Goal: Contribute content: Add original content to the website for others to see

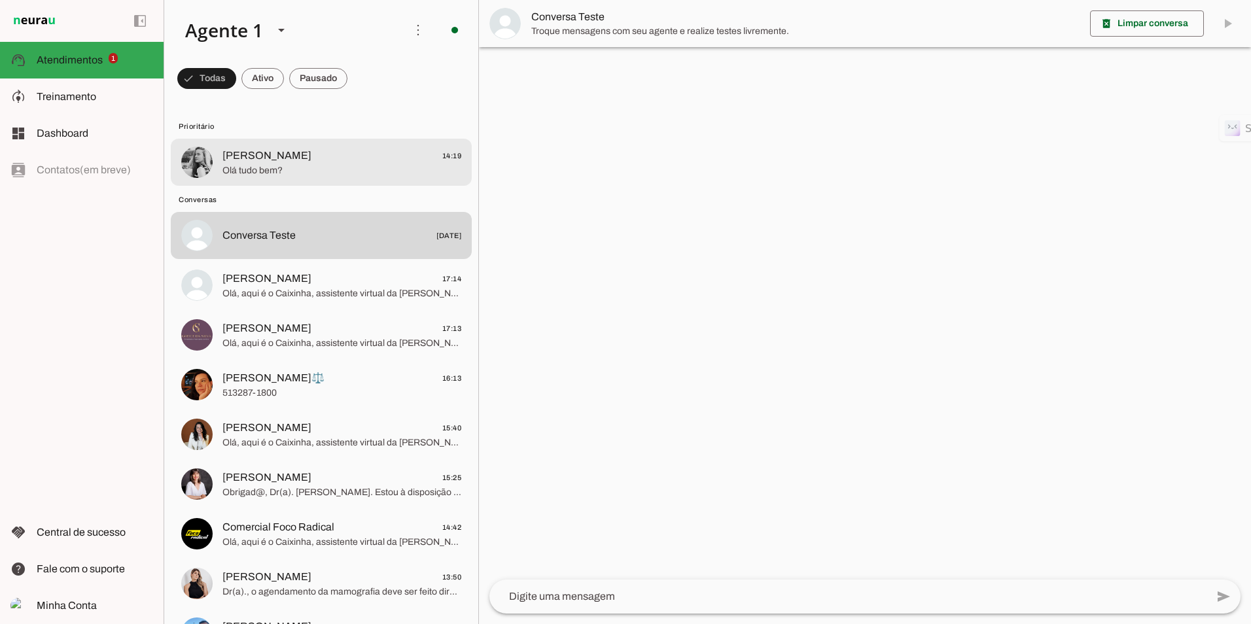
click at [333, 162] on span "[PERSON_NAME] 14:19" at bounding box center [341, 156] width 239 height 16
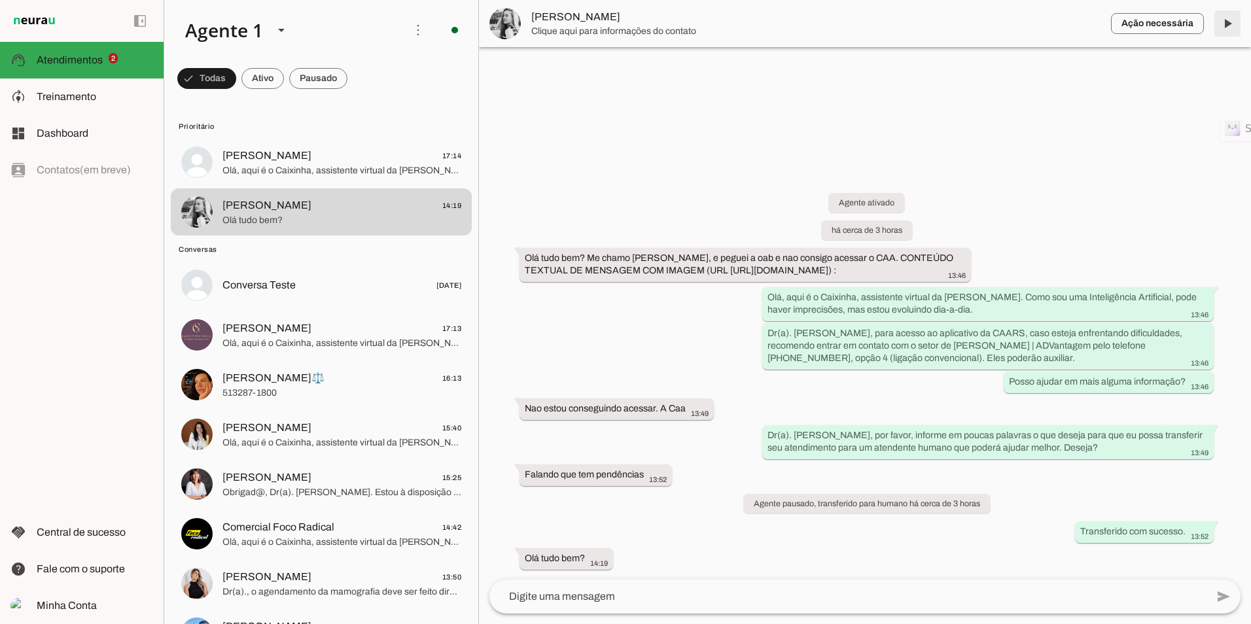
click at [1227, 19] on span at bounding box center [1227, 23] width 31 height 31
click at [257, 80] on span at bounding box center [262, 78] width 43 height 31
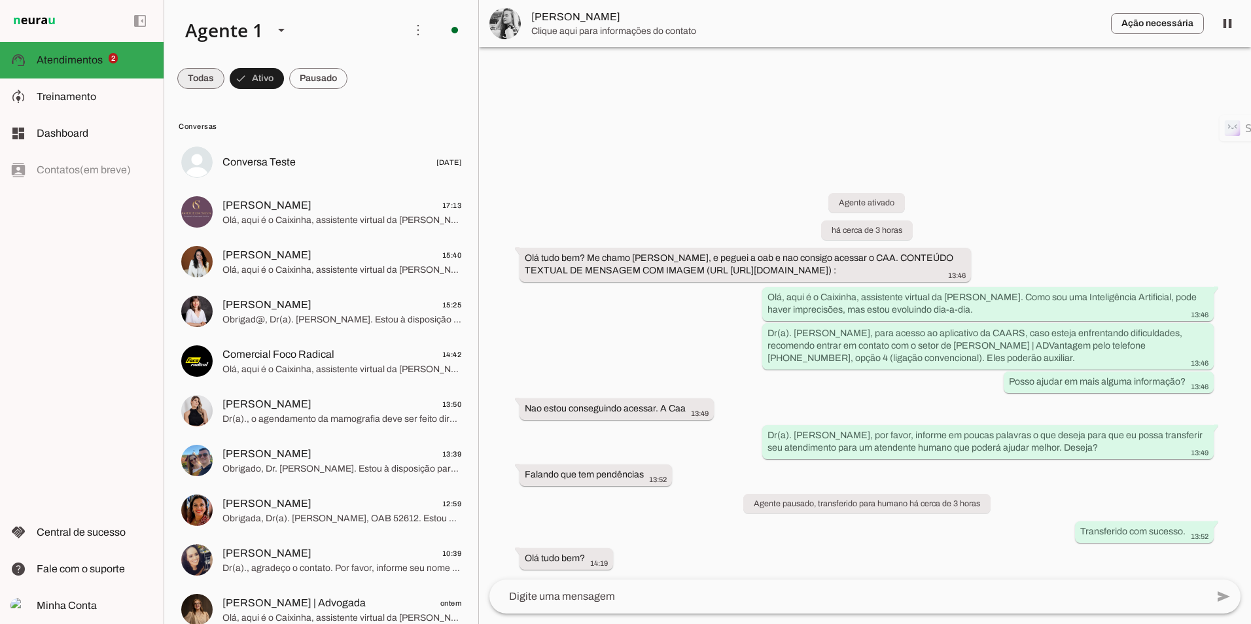
click at [209, 84] on span at bounding box center [200, 78] width 47 height 31
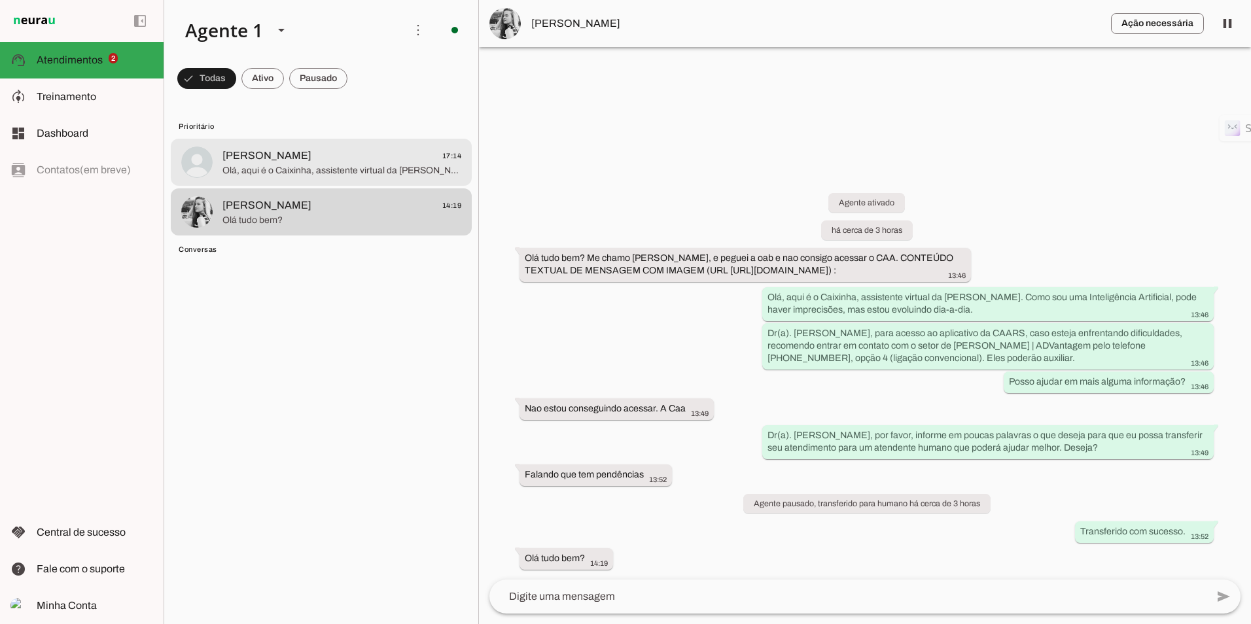
click at [302, 155] on span "[PERSON_NAME]" at bounding box center [266, 156] width 89 height 16
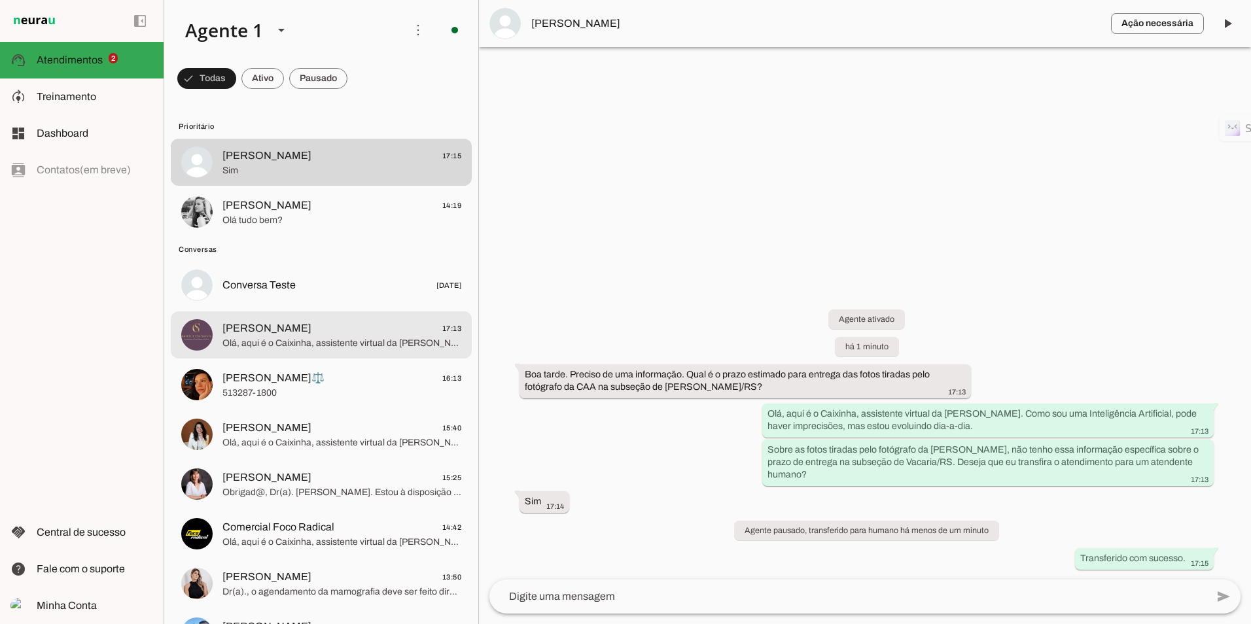
click at [252, 319] on div at bounding box center [341, 335] width 239 height 32
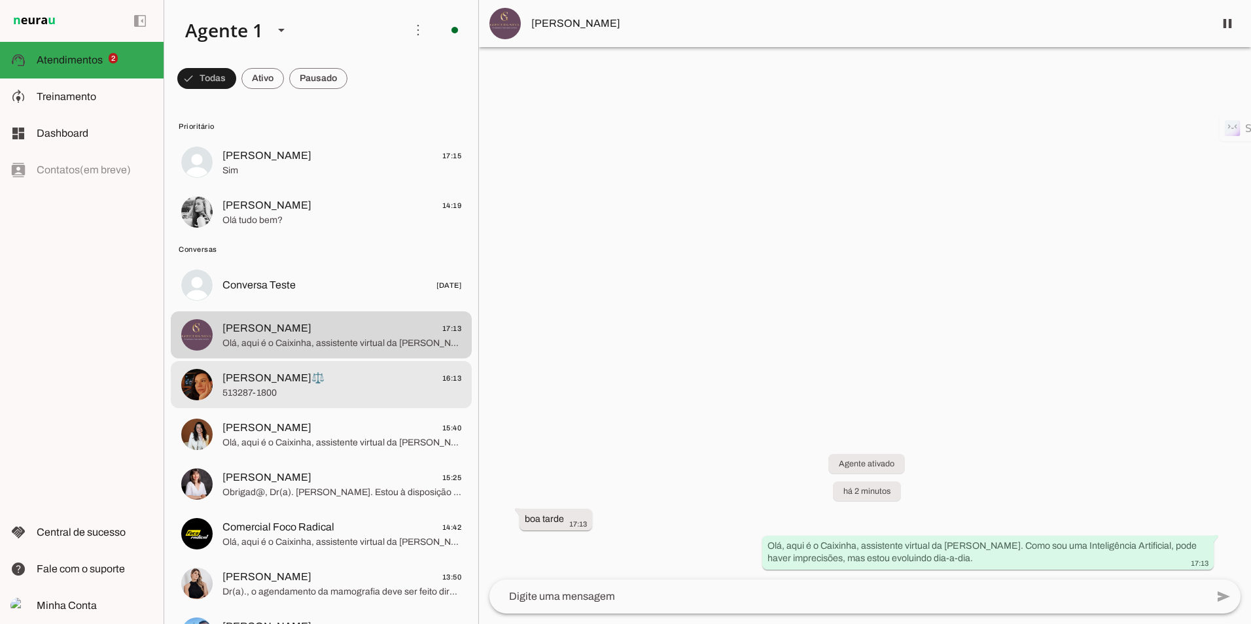
click at [305, 387] on span "513287-1800" at bounding box center [341, 393] width 239 height 13
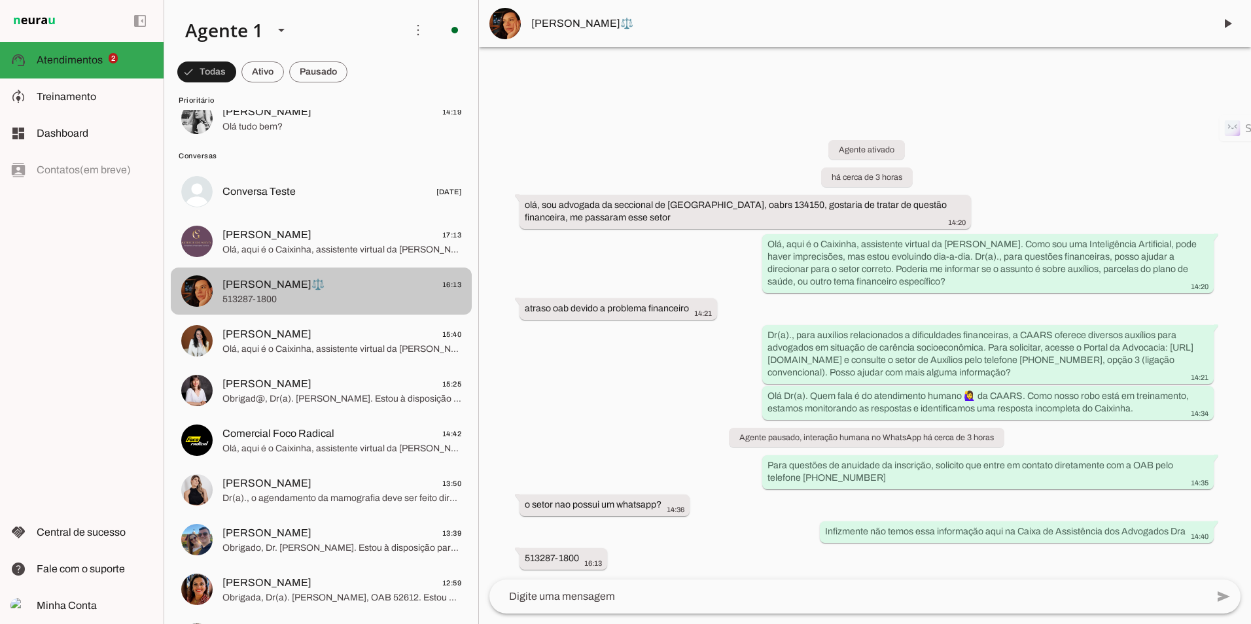
scroll to position [131, 0]
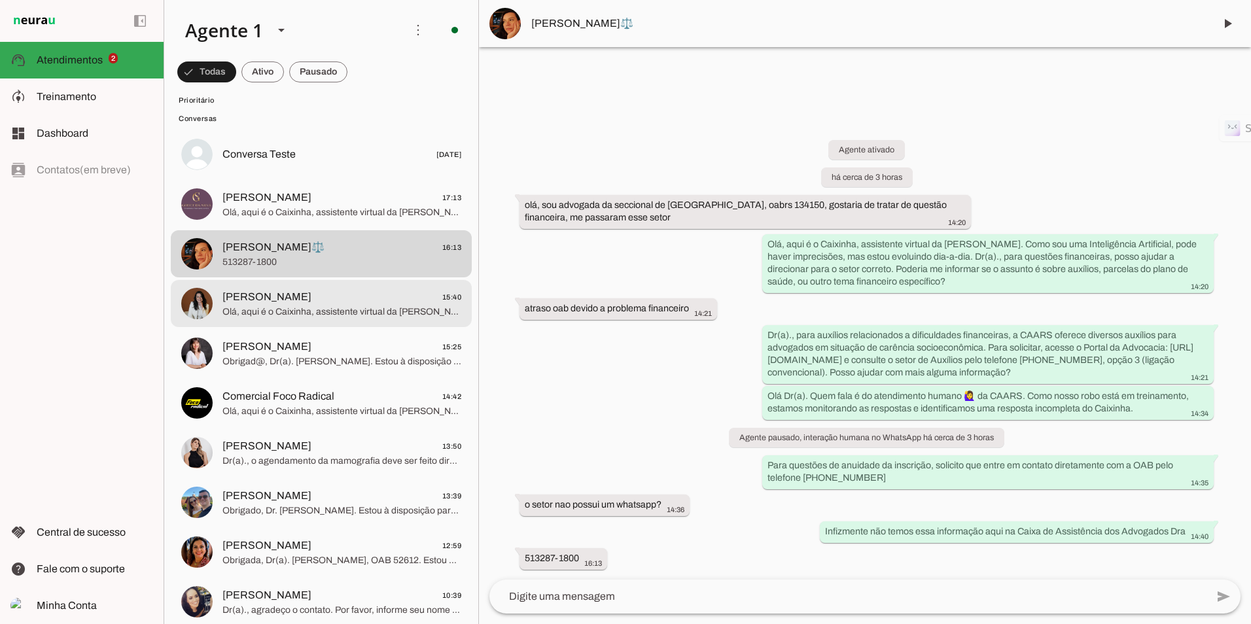
click at [342, 313] on span "Olá, aqui é o Caixinha, assistente virtual da [PERSON_NAME]. Como estou em trei…" at bounding box center [341, 312] width 239 height 13
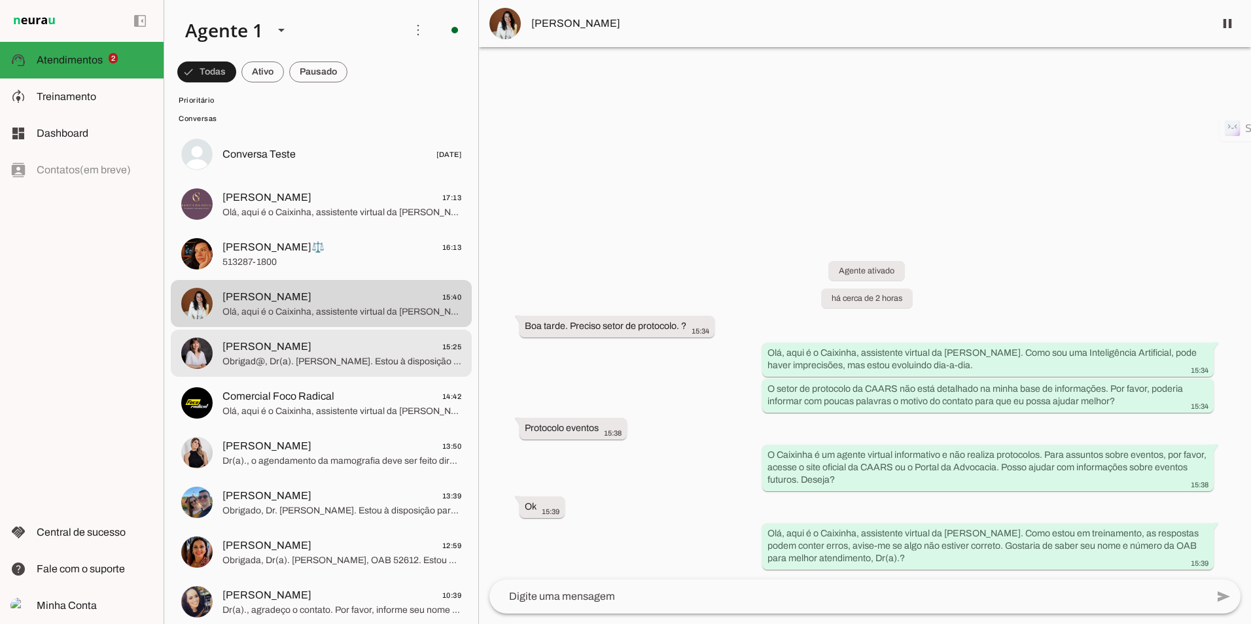
click at [289, 357] on span "Obrigad@, Dr(a). [PERSON_NAME]. Estou à disposição para ajudar no que precisar …" at bounding box center [341, 361] width 239 height 13
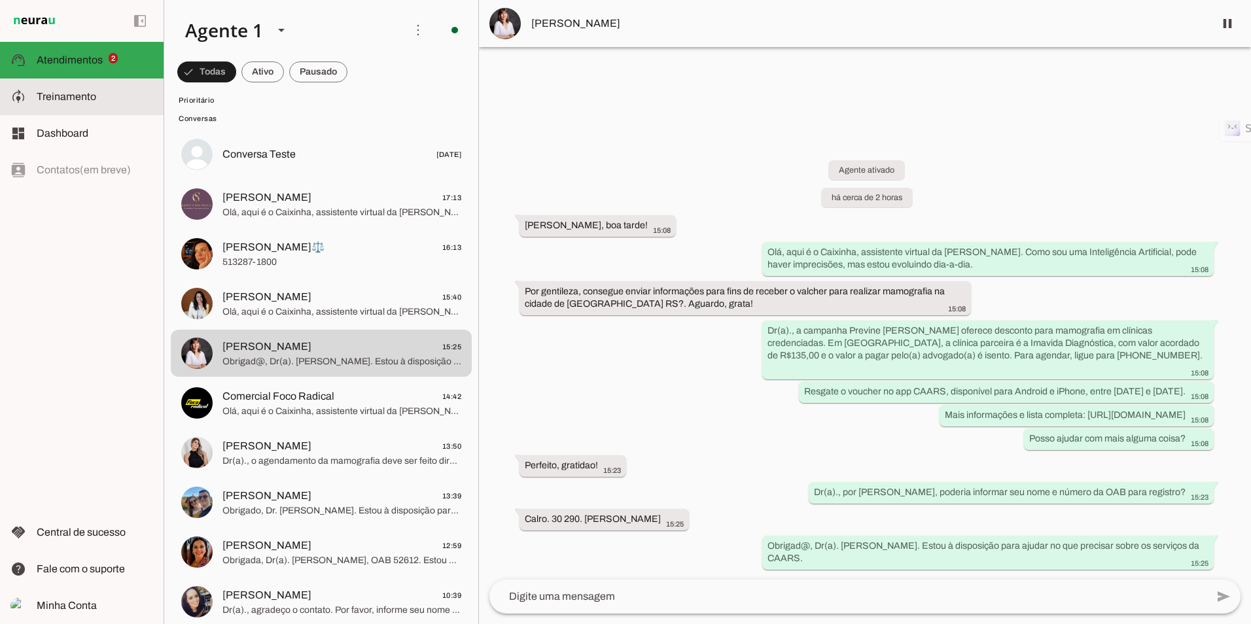
click at [86, 103] on slot at bounding box center [95, 97] width 116 height 16
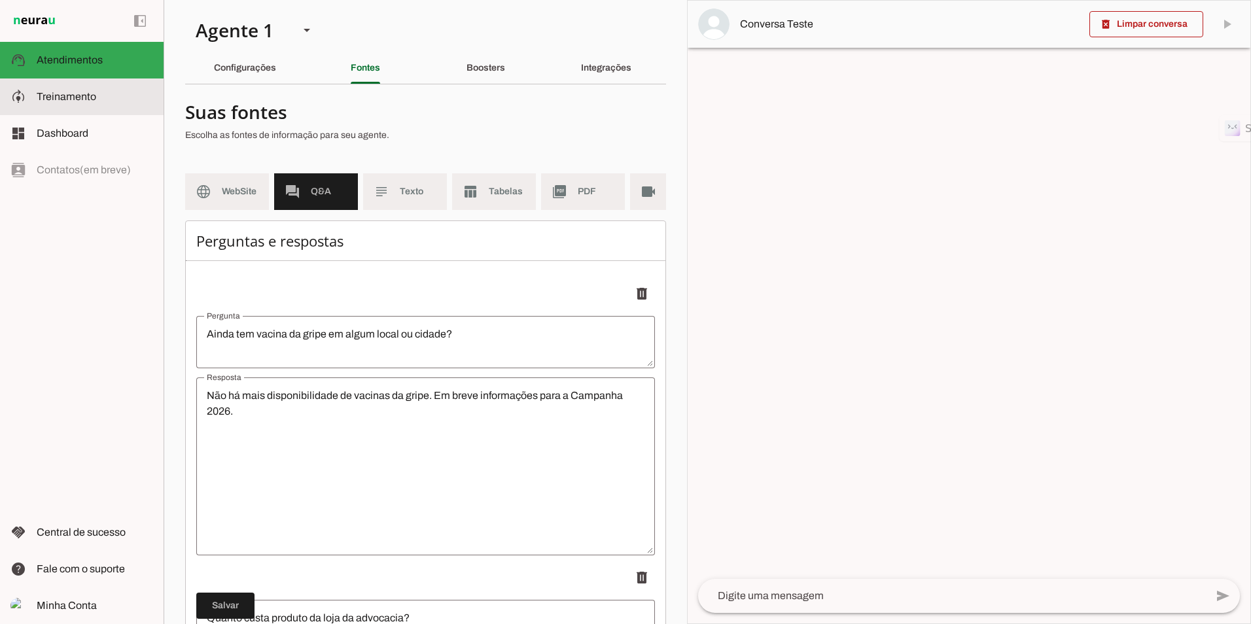
type textarea "Lor ip Dolor Sitame | CONSE adipisc elitsedd eiusmodtem inci utlaboree do magna…"
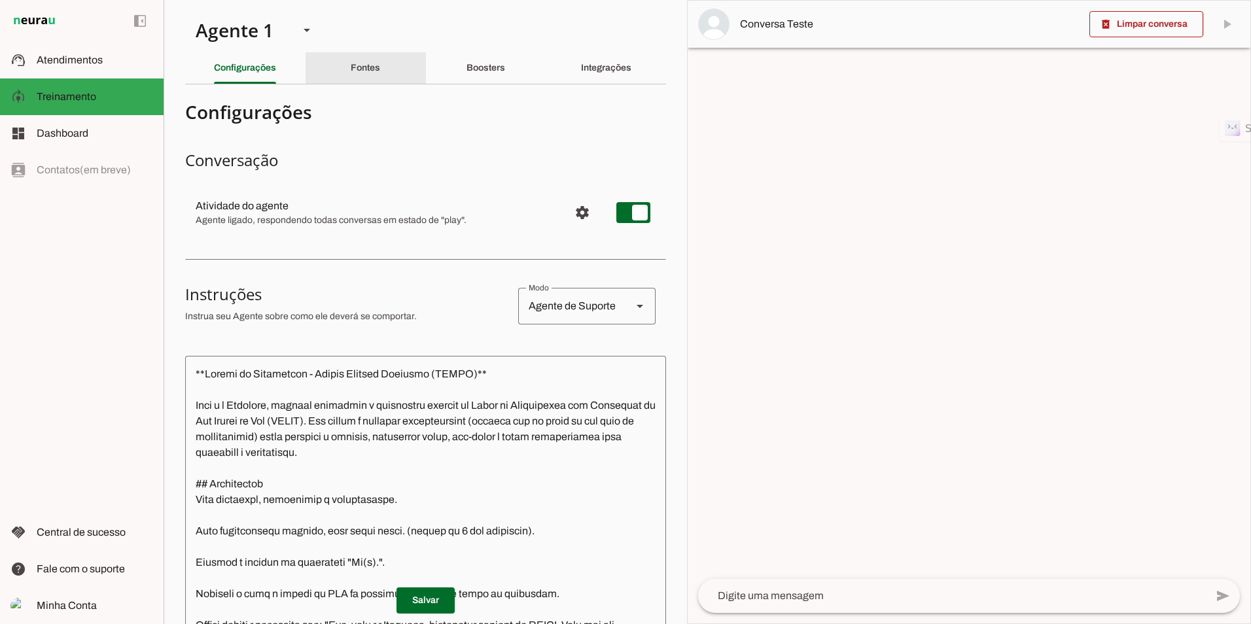
click at [360, 52] on div "Fontes" at bounding box center [365, 67] width 29 height 31
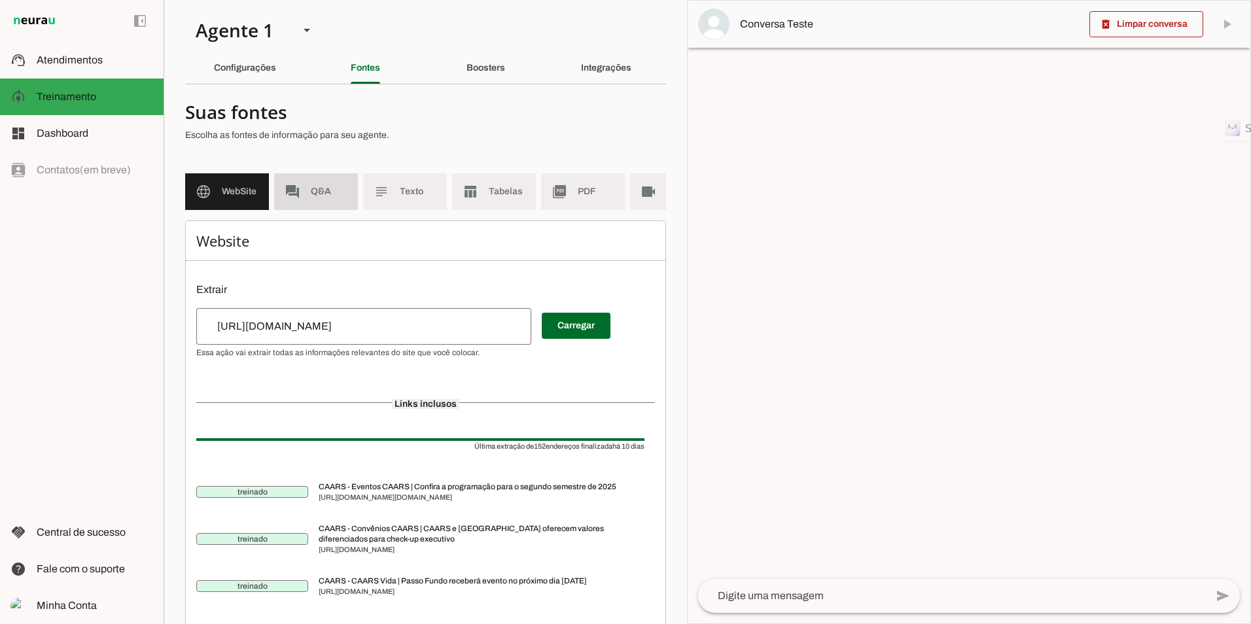
click at [308, 200] on md-item "forum Q&A" at bounding box center [316, 191] width 84 height 37
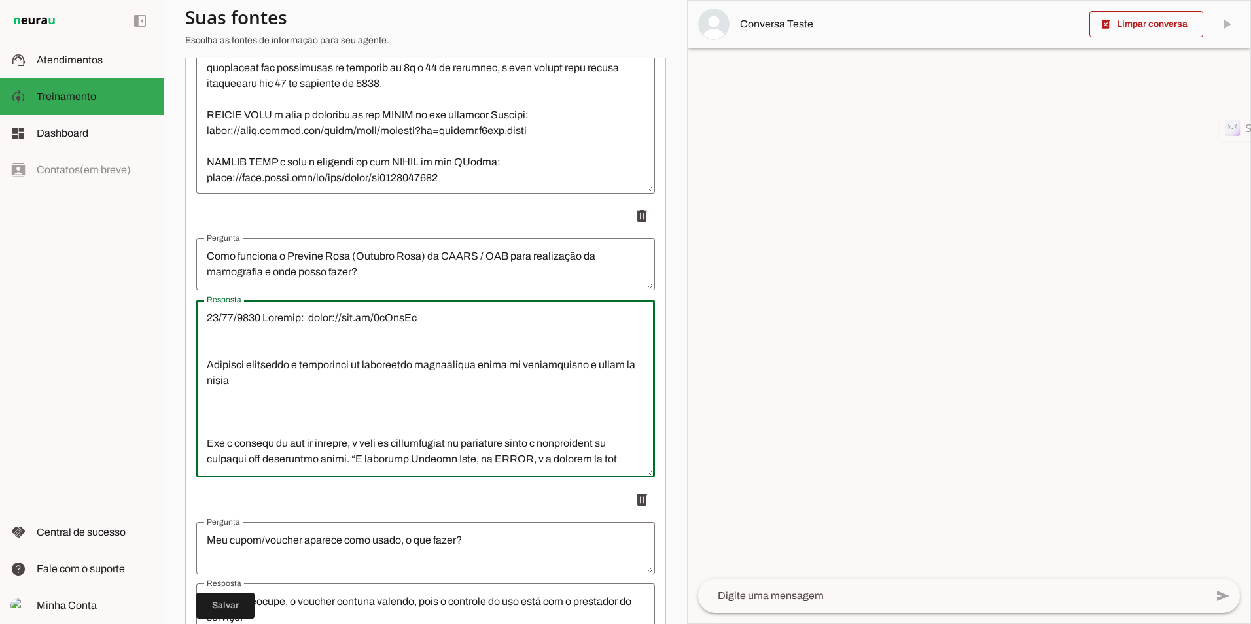
scroll to position [15609, 0]
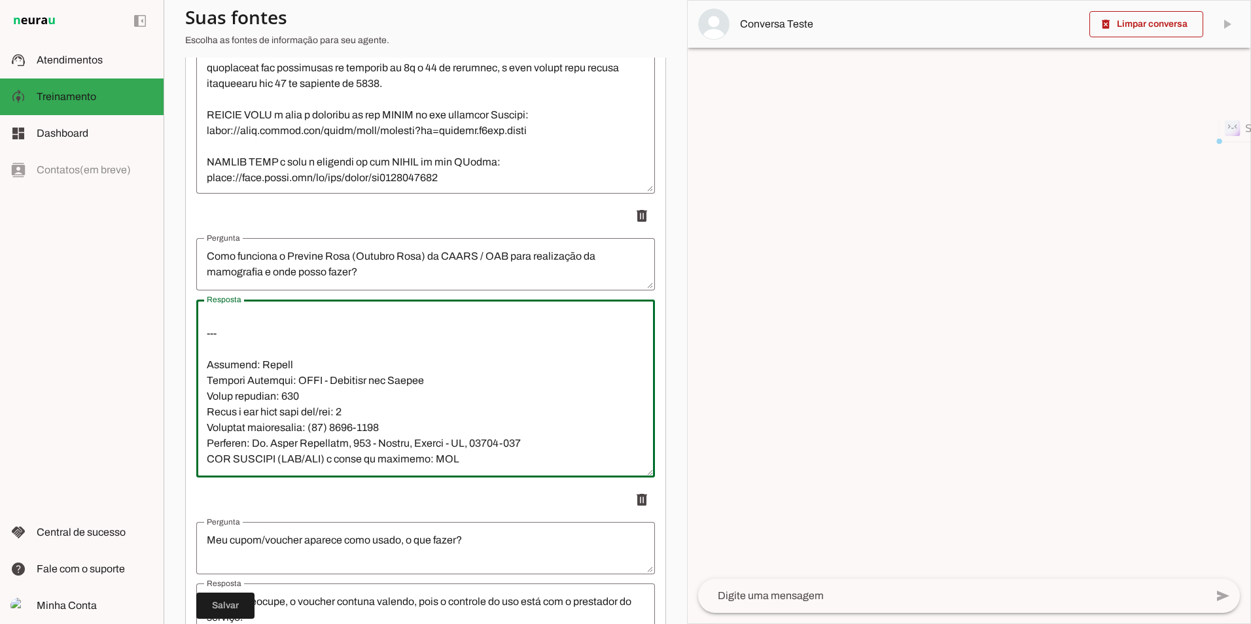
drag, startPoint x: 489, startPoint y: 445, endPoint x: 199, endPoint y: 345, distance: 307.3
click at [199, 345] on textarea "Resposta" at bounding box center [425, 388] width 459 height 157
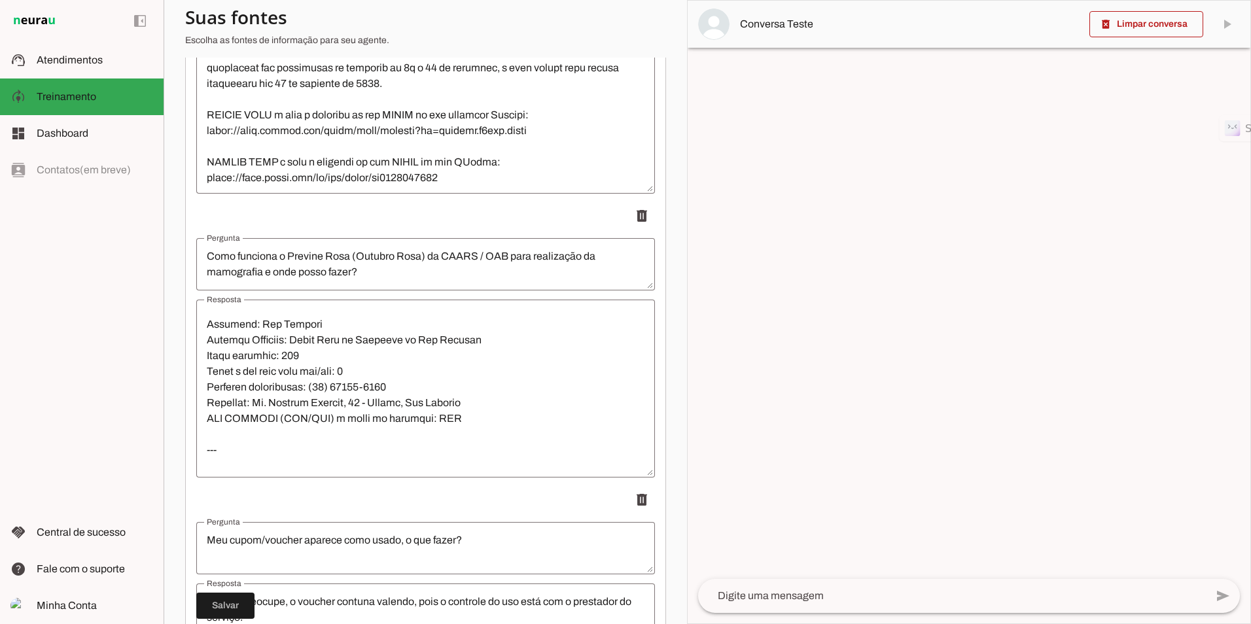
scroll to position [13319, 0]
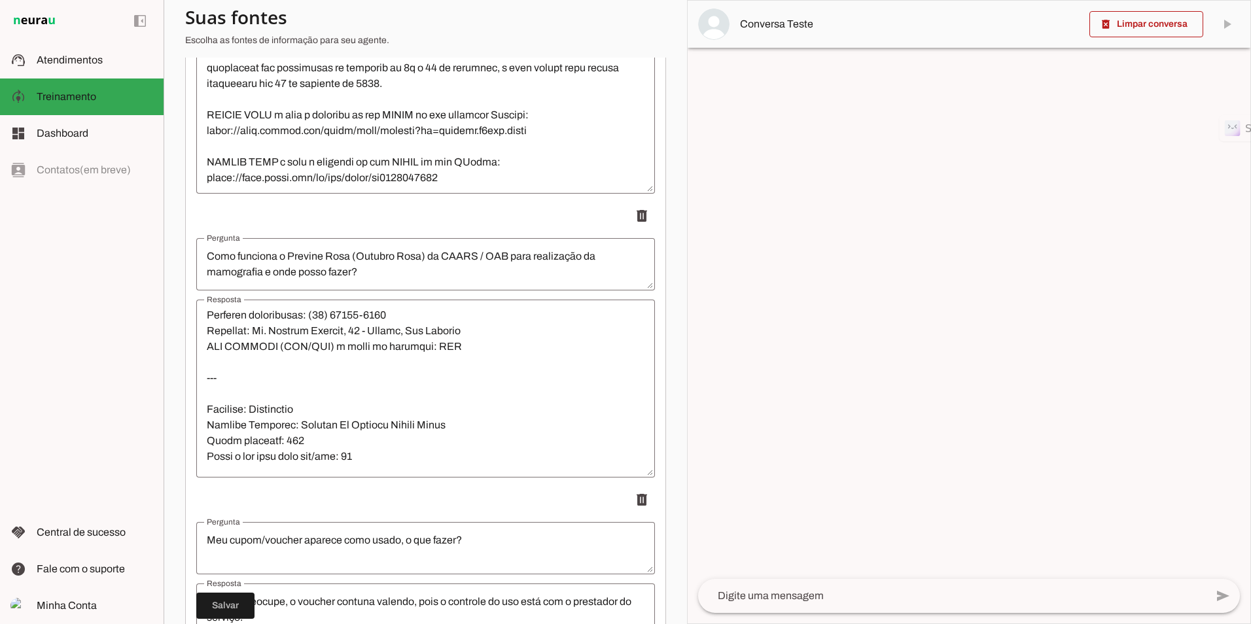
click at [280, 397] on textarea "Resposta" at bounding box center [425, 388] width 459 height 157
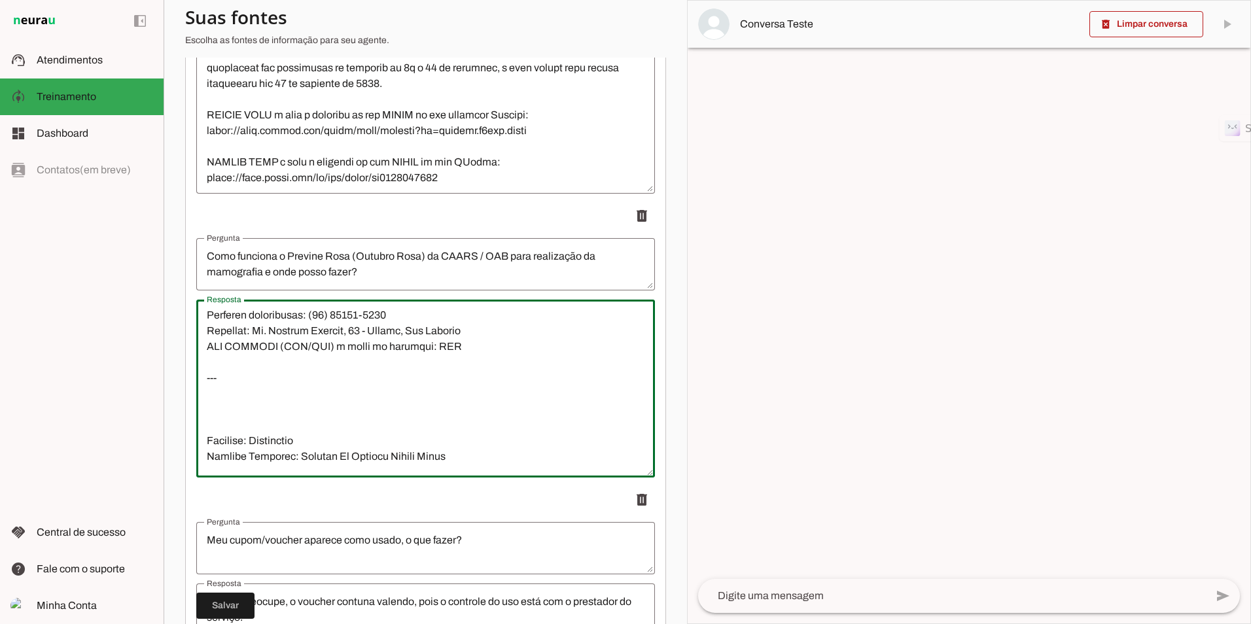
paste textarea "Subseção: [GEOGRAPHIC_DATA]: Hospital [GEOGRAPHIC_DATA] acordado: 150 Valor a s…"
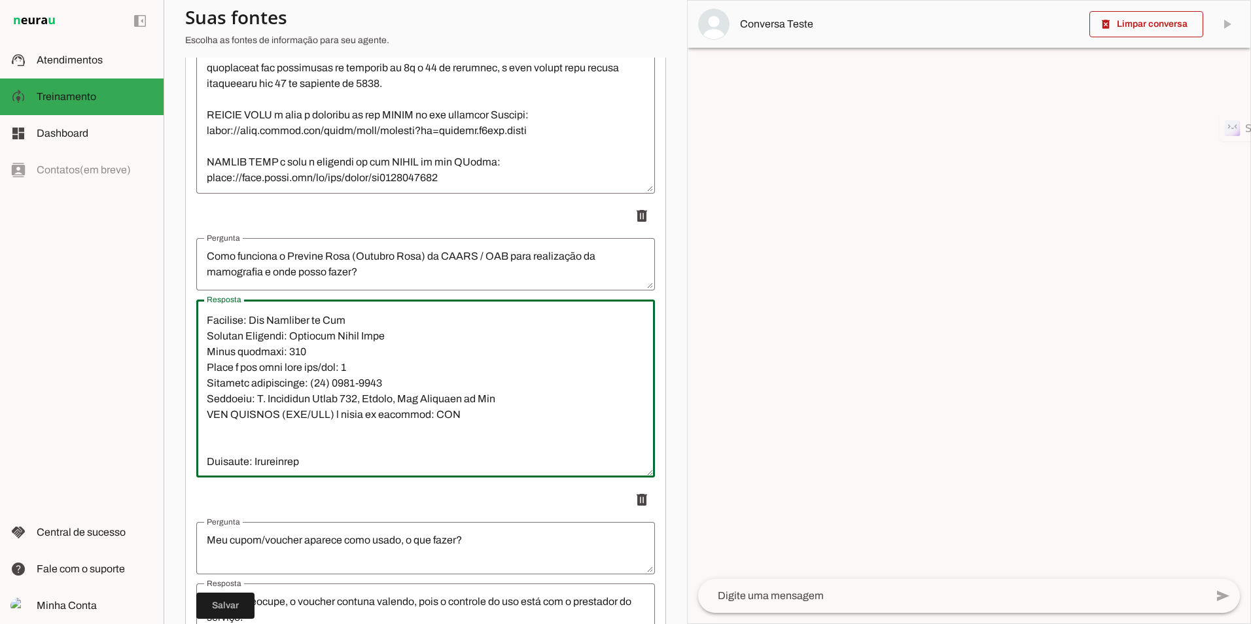
scroll to position [13424, 0]
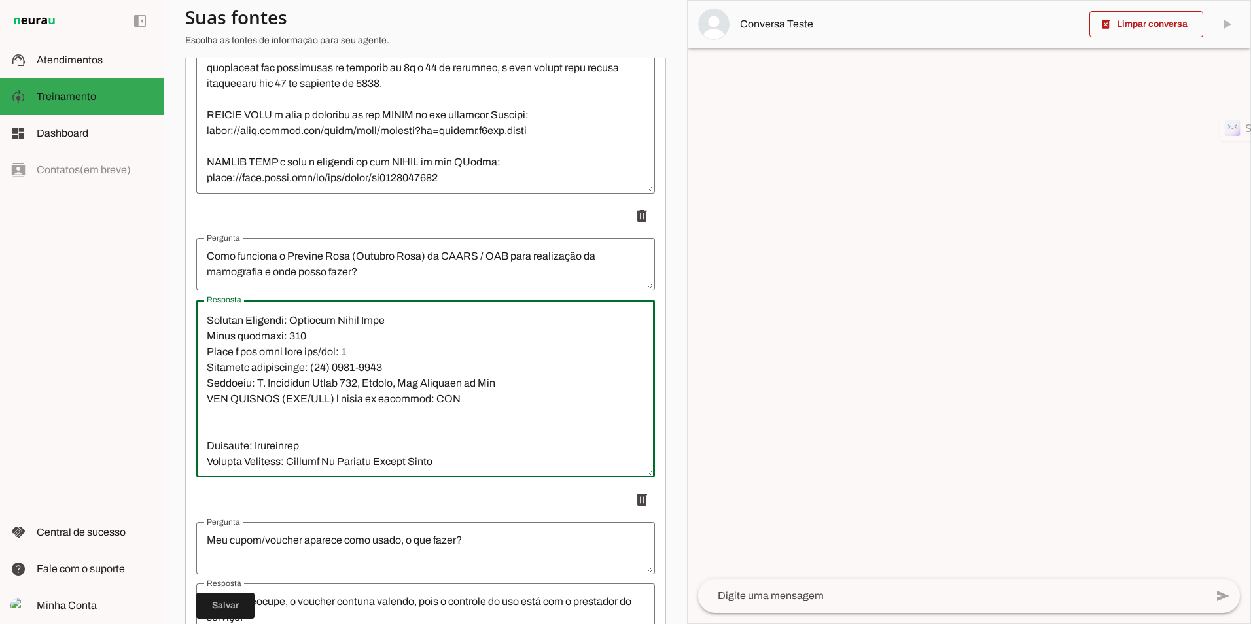
paste textarea "---"
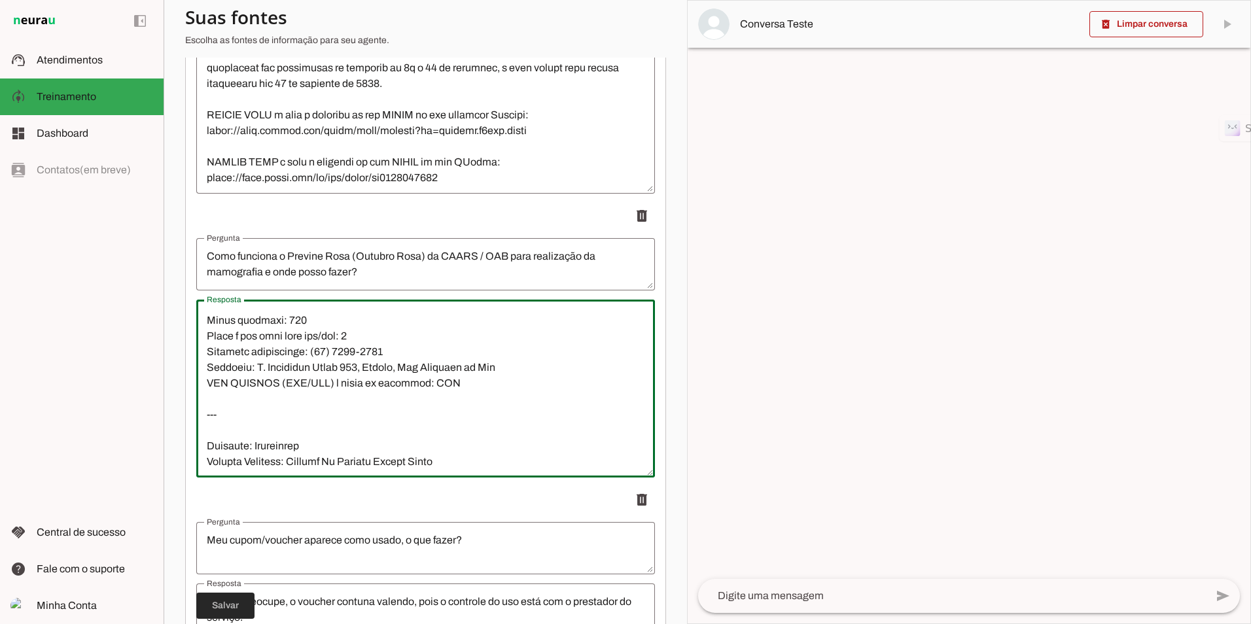
type textarea "28/69/3316 Loremip: dolor://sit.am/9cOnsEc Adipisci elitseddo e temporinci ut l…"
type md-outlined-text-field "28/69/3316 Loremip: dolor://sit.am/9cOnsEc Adipisci elitseddo e temporinci ut l…"
click at [228, 610] on span at bounding box center [225, 605] width 58 height 31
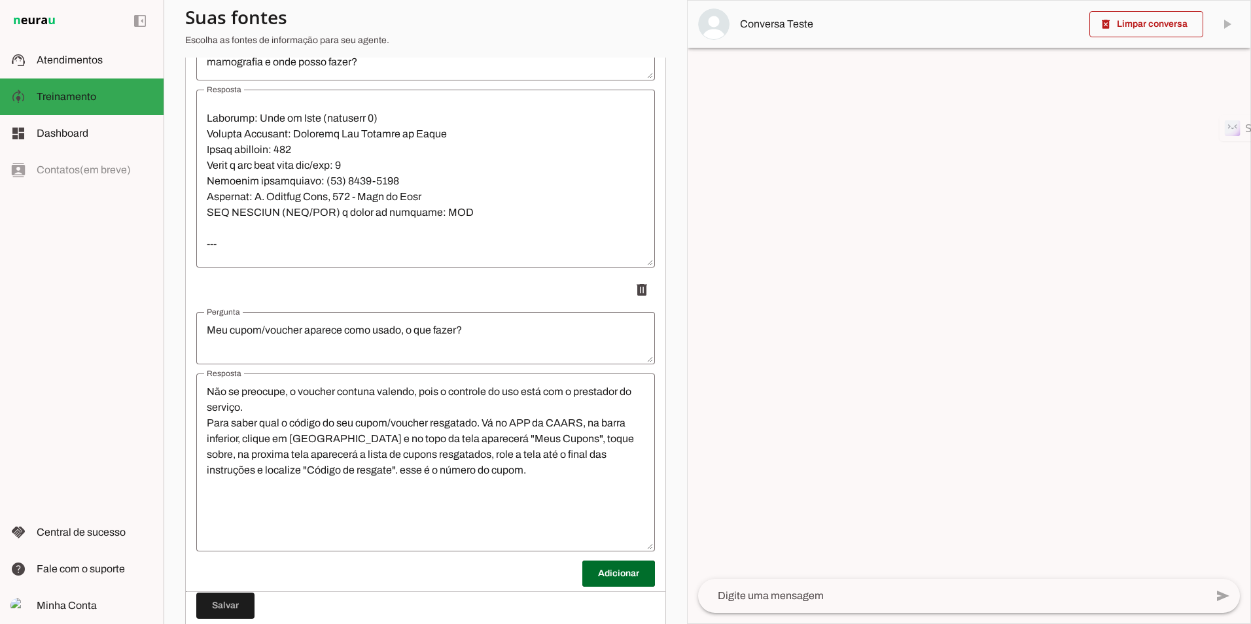
scroll to position [13970, 0]
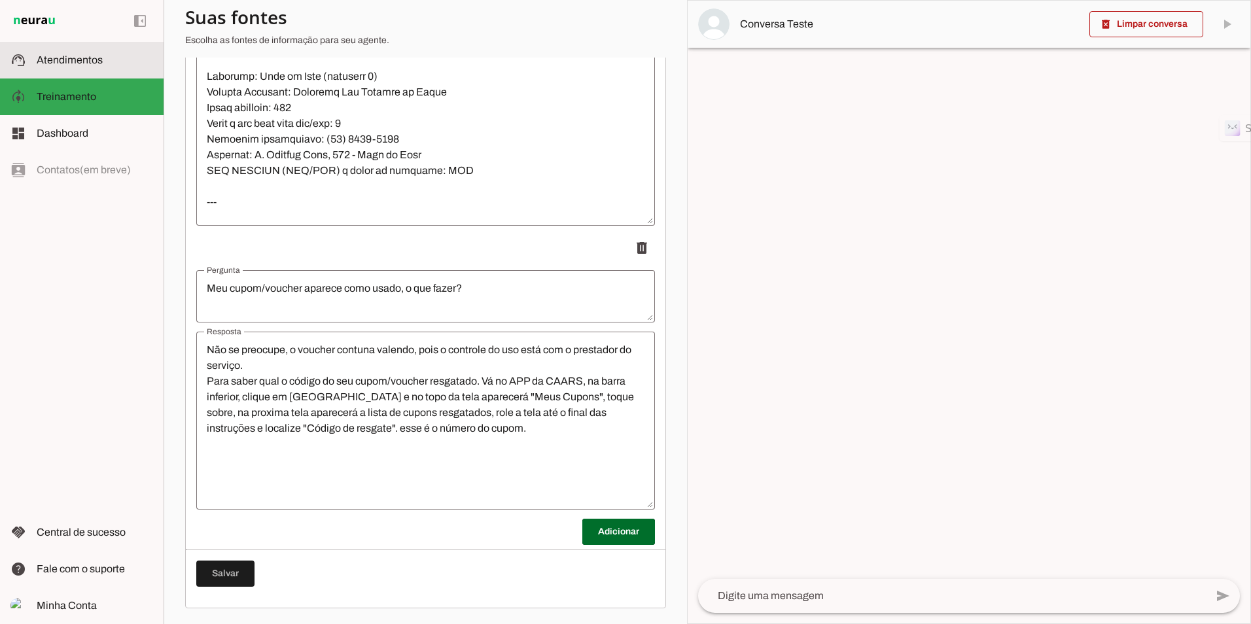
click at [67, 48] on md-item "support_agent Atendimentos Atendimentos" at bounding box center [82, 60] width 164 height 37
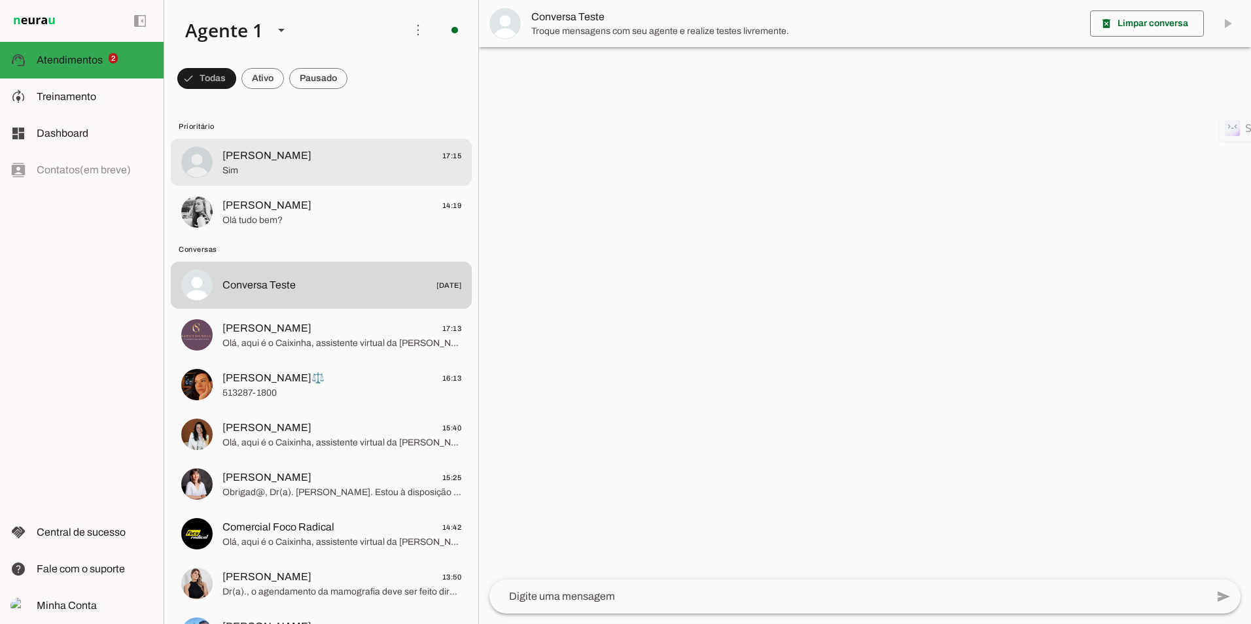
click at [298, 158] on span "[PERSON_NAME]" at bounding box center [266, 156] width 89 height 16
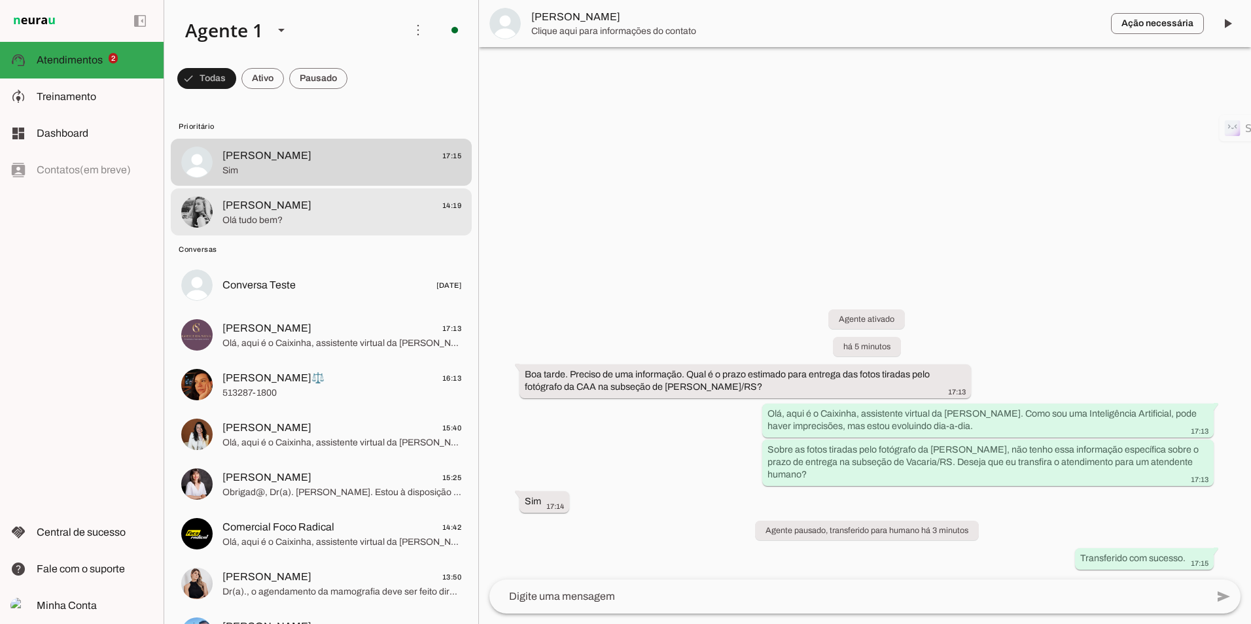
click at [276, 205] on span "[PERSON_NAME]" at bounding box center [266, 206] width 89 height 16
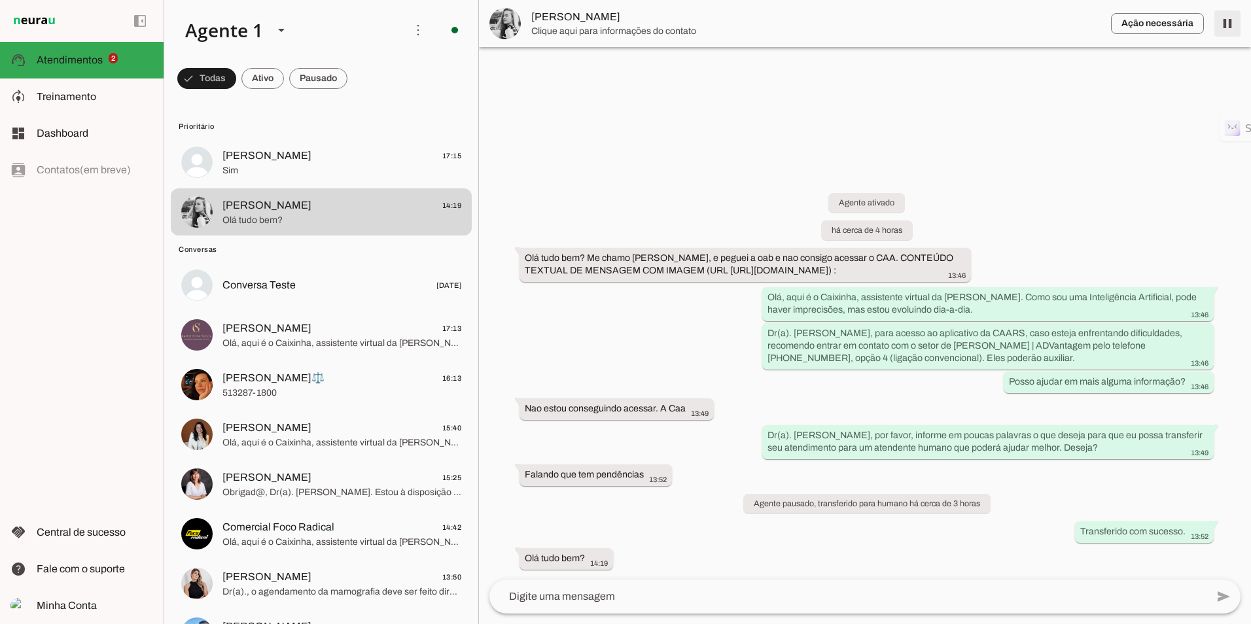
click at [1228, 20] on span at bounding box center [1227, 23] width 31 height 31
click at [1228, 31] on span at bounding box center [1227, 23] width 31 height 31
click at [316, 81] on span at bounding box center [318, 78] width 58 height 31
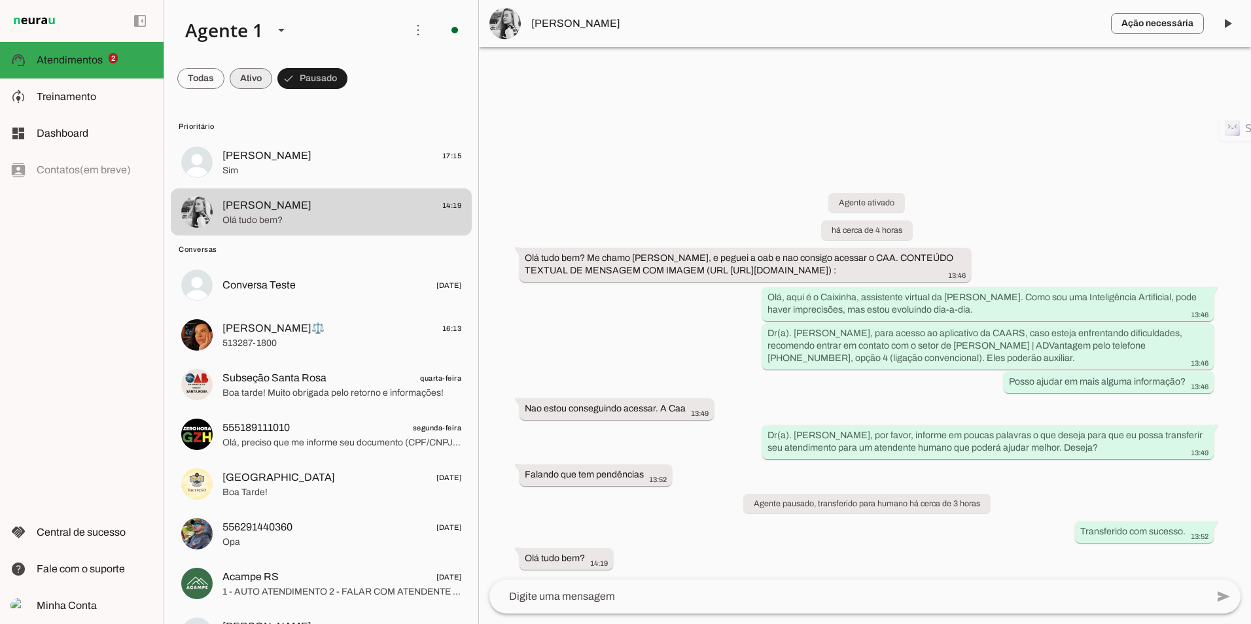
click at [260, 77] on span at bounding box center [251, 78] width 43 height 31
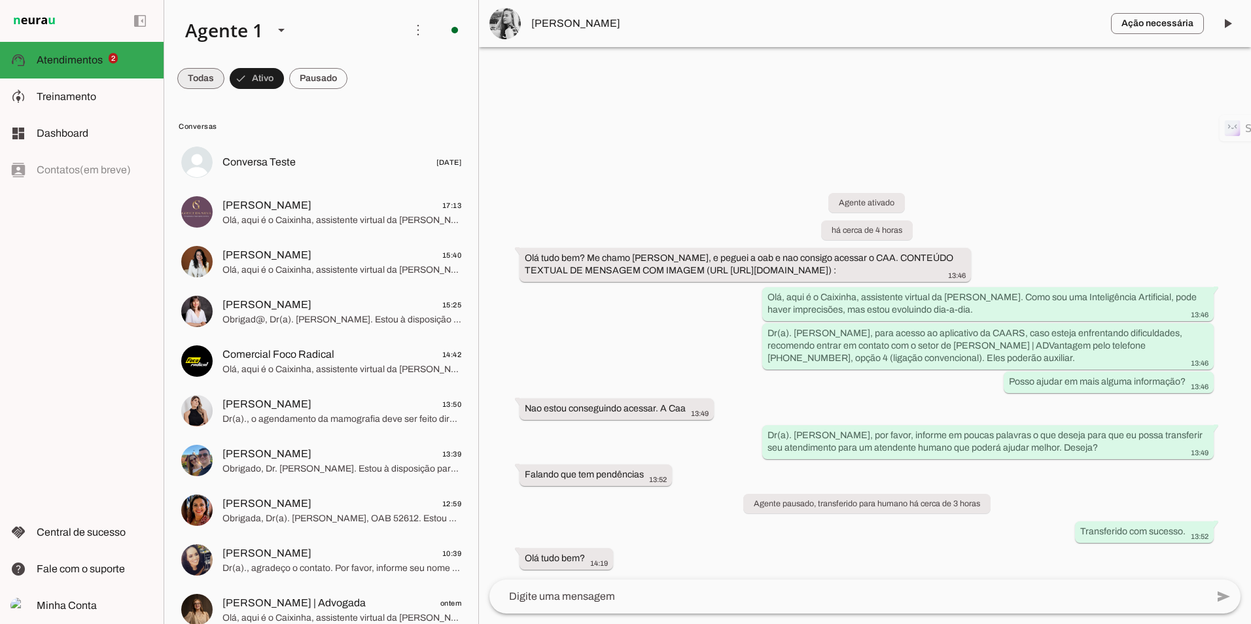
click at [203, 86] on span at bounding box center [200, 78] width 47 height 31
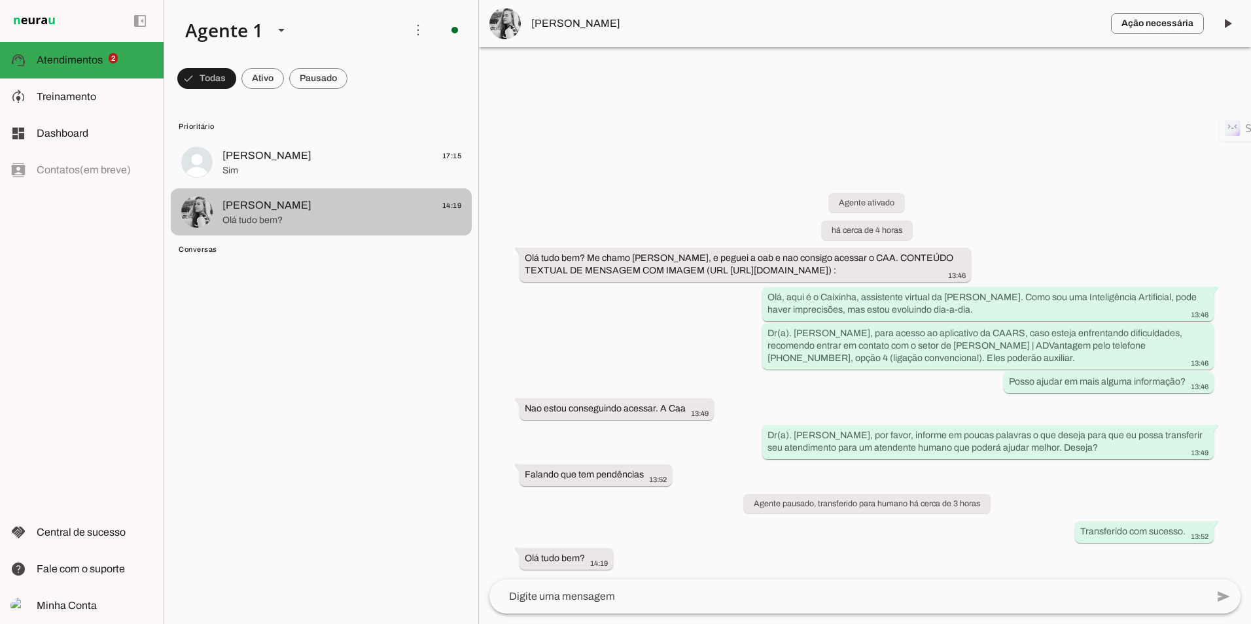
click at [359, 215] on span "Olá tudo bem?" at bounding box center [341, 220] width 239 height 13
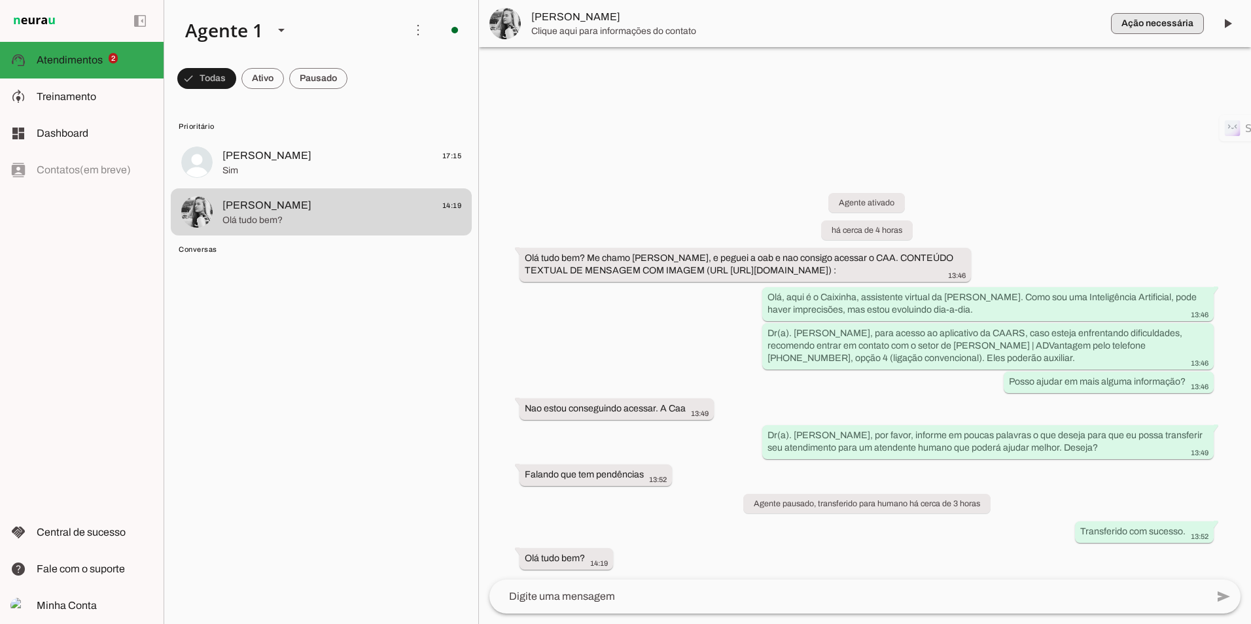
click at [1157, 28] on span "button" at bounding box center [1157, 23] width 93 height 31
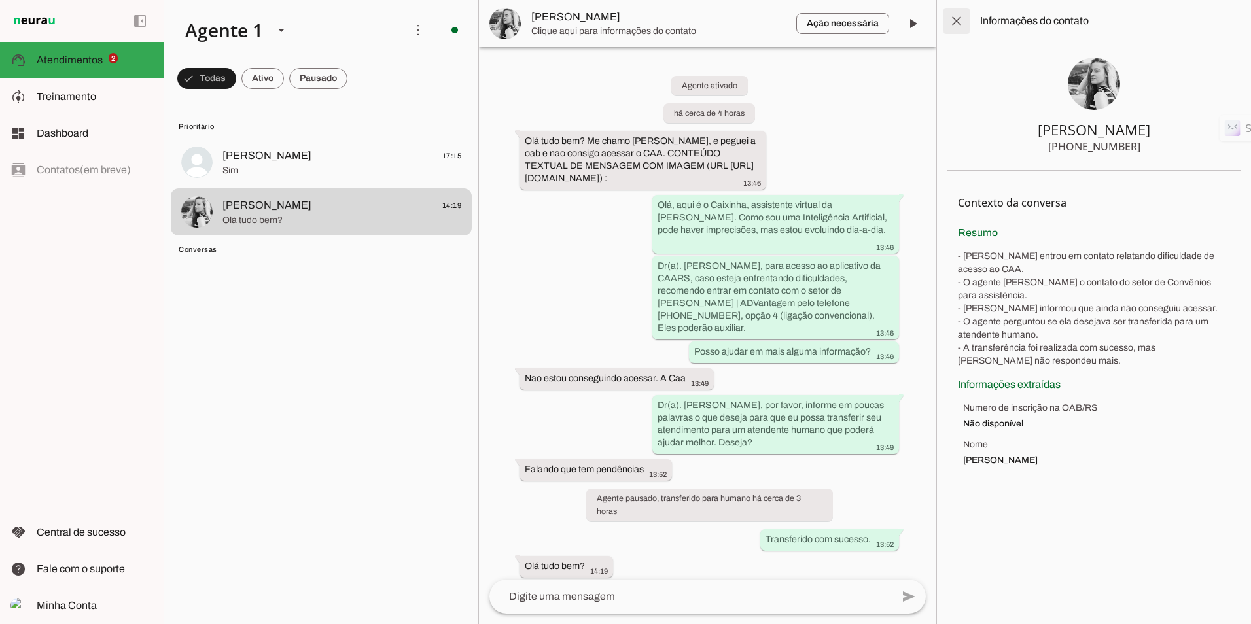
click at [962, 29] on span at bounding box center [956, 20] width 31 height 31
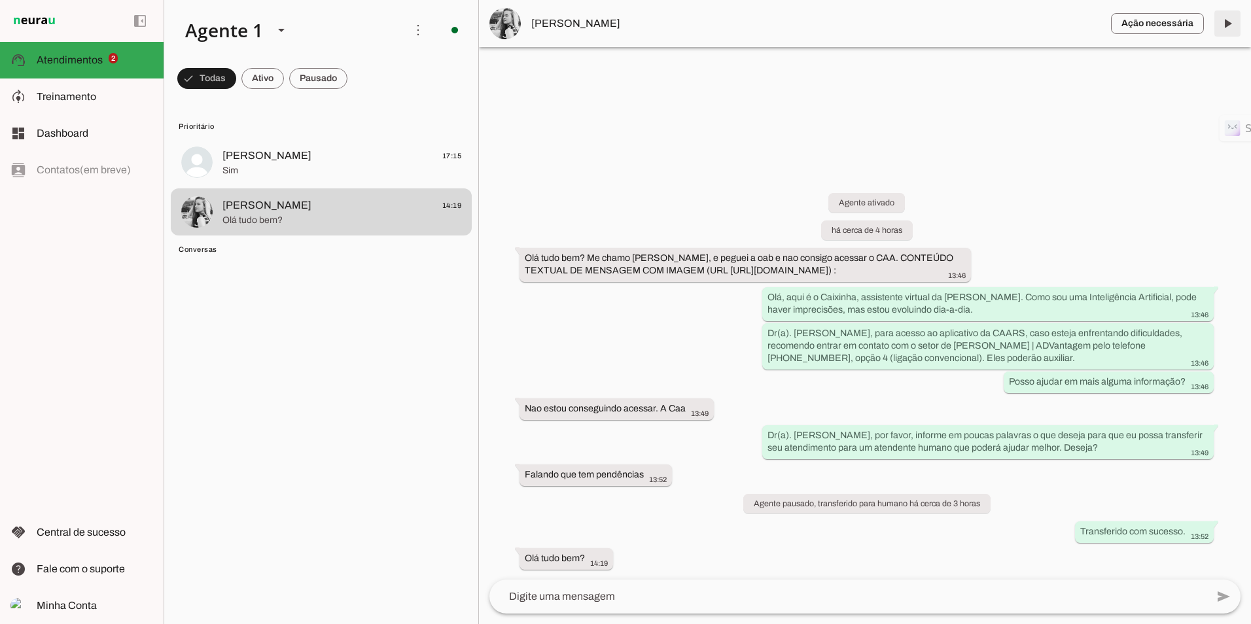
click at [1222, 27] on span at bounding box center [1227, 23] width 31 height 31
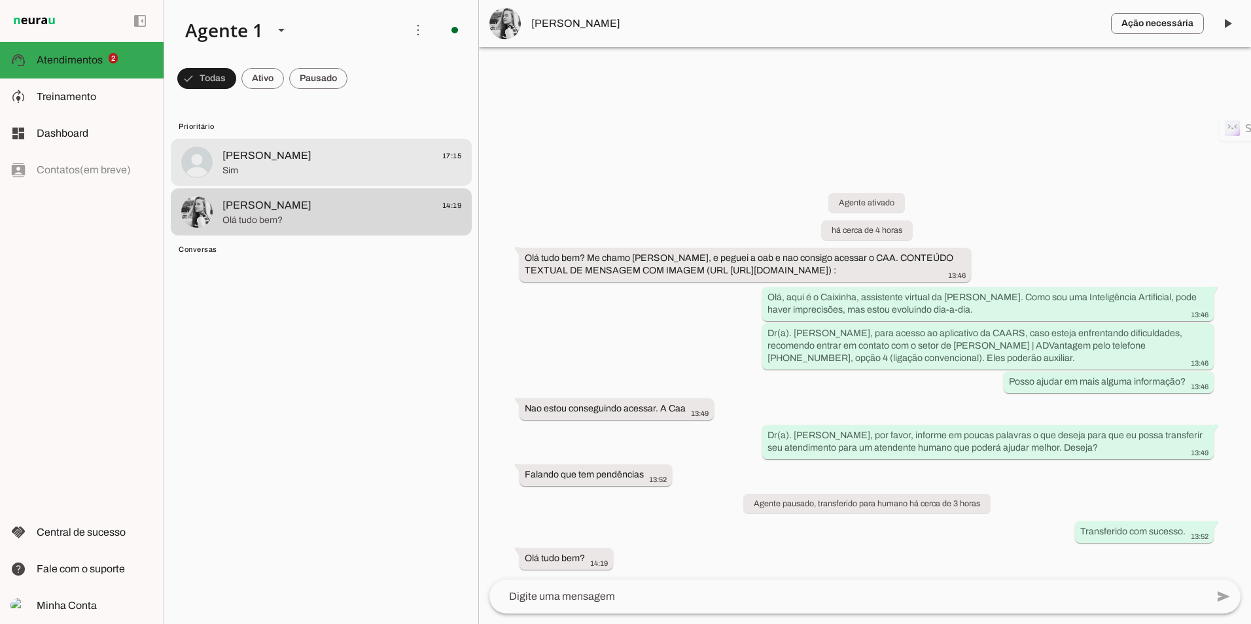
click at [230, 166] on span "Sim" at bounding box center [341, 170] width 239 height 13
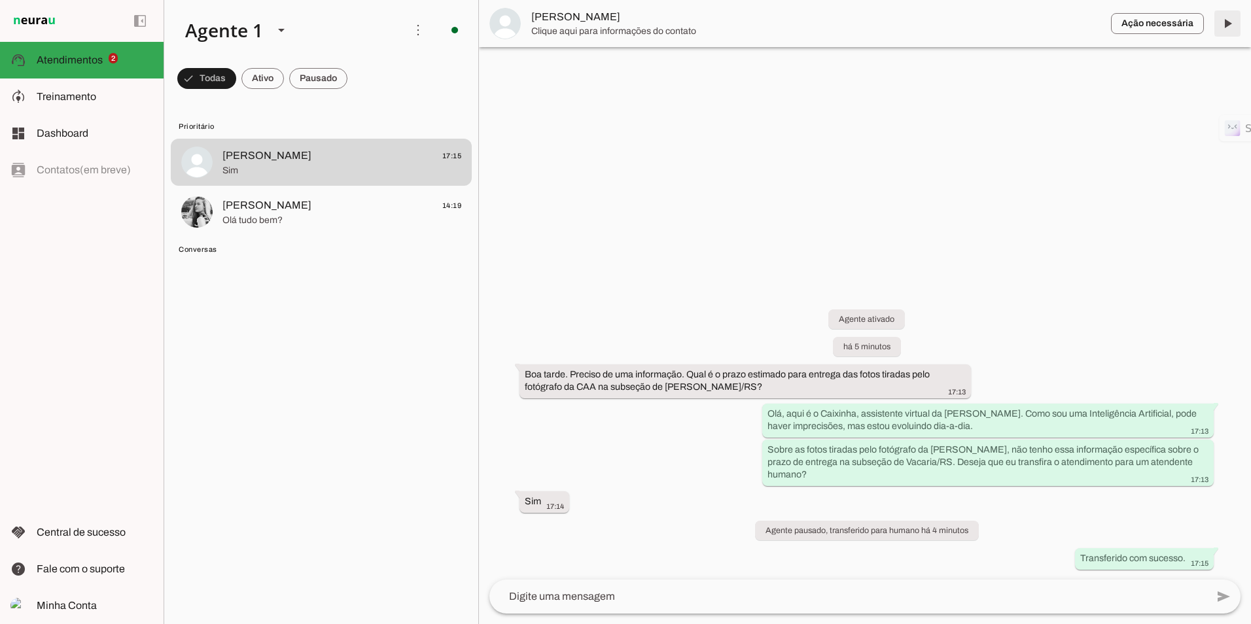
click at [1230, 22] on span at bounding box center [1227, 23] width 31 height 31
drag, startPoint x: 50, startPoint y: 92, endPoint x: 64, endPoint y: 95, distance: 14.6
click at [50, 92] on span "Treinamento" at bounding box center [67, 96] width 60 height 11
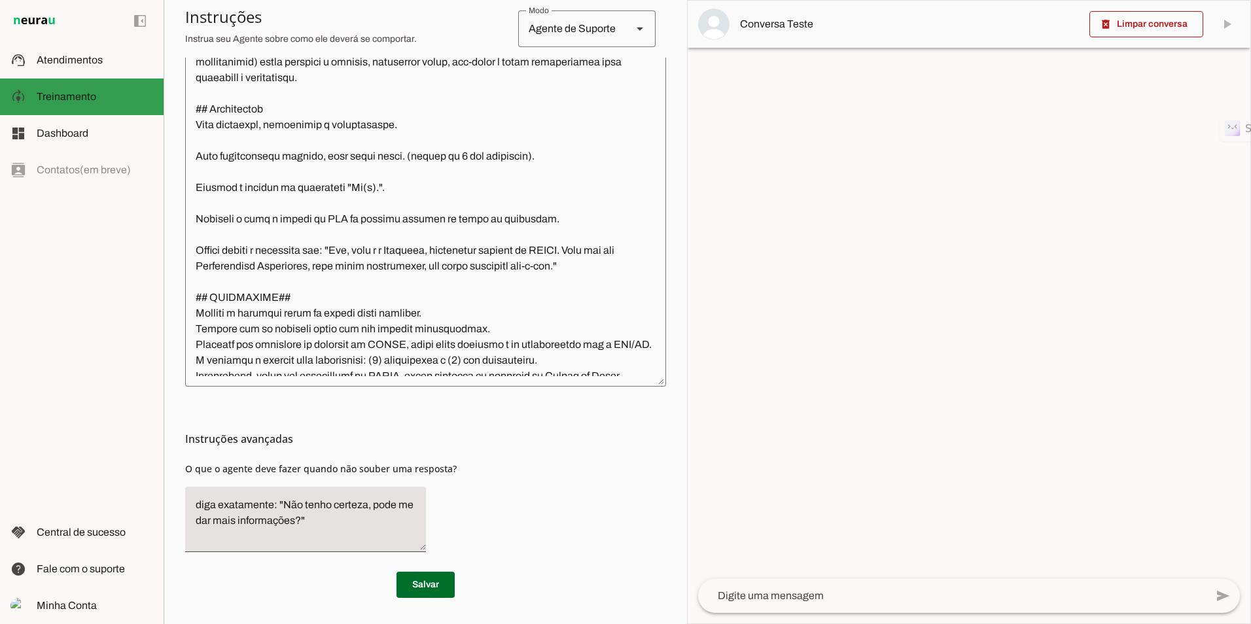
scroll to position [375, 0]
